Goal: Task Accomplishment & Management: Manage account settings

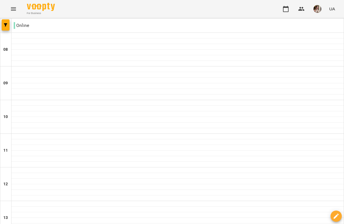
scroll to position [227, 0]
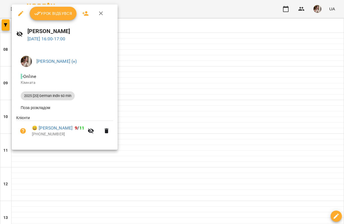
click at [59, 13] on span "Урок відбувся" at bounding box center [53, 13] width 38 height 7
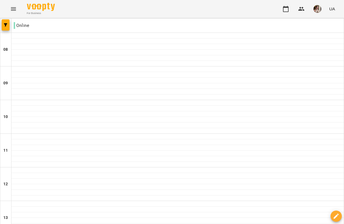
scroll to position [303, 0]
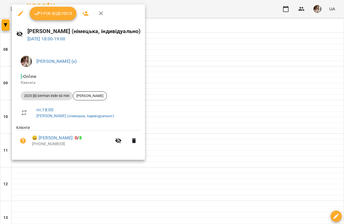
click at [52, 13] on span "Урок відбувся" at bounding box center [53, 13] width 38 height 7
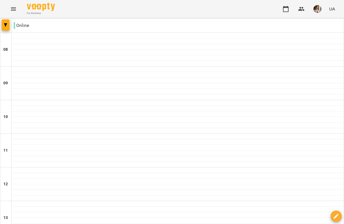
type input "**********"
click at [315, 8] on img "button" at bounding box center [318, 9] width 8 height 8
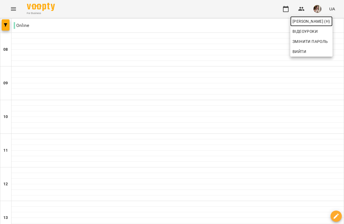
click at [300, 23] on span "[PERSON_NAME] (н)" at bounding box center [312, 21] width 38 height 7
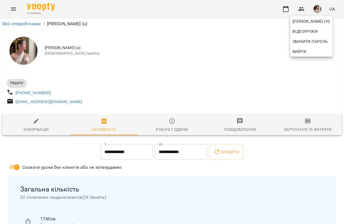
click at [311, 122] on div at bounding box center [172, 112] width 344 height 224
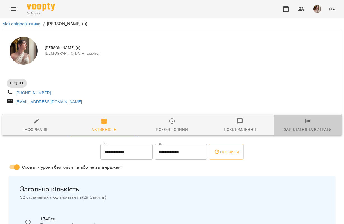
click at [305, 123] on icon "button" at bounding box center [308, 121] width 6 height 4
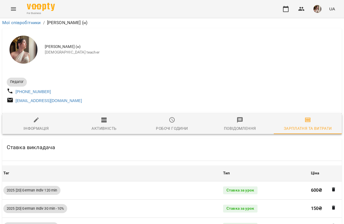
scroll to position [1195, 0]
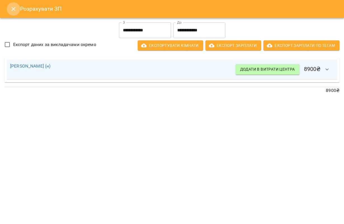
click at [12, 6] on icon "Close" at bounding box center [13, 9] width 7 height 7
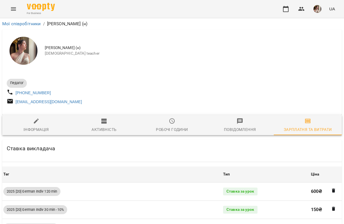
scroll to position [0, 0]
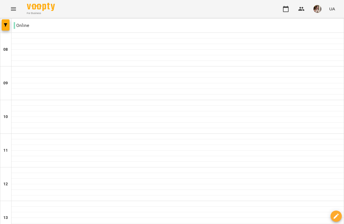
scroll to position [350, 0]
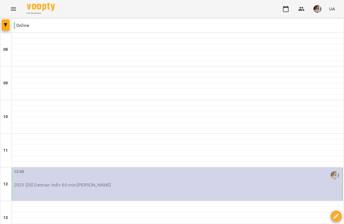
scroll to position [238, 0]
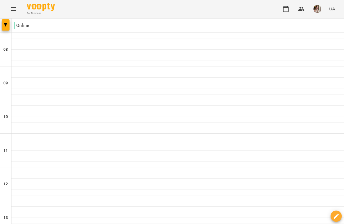
scroll to position [350, 0]
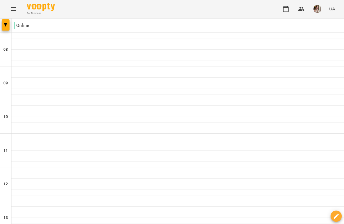
scroll to position [21, 0]
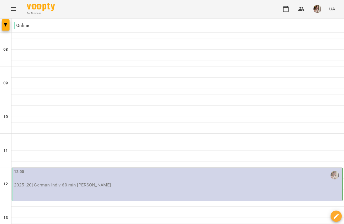
scroll to position [350, 0]
